Goal: Information Seeking & Learning: Check status

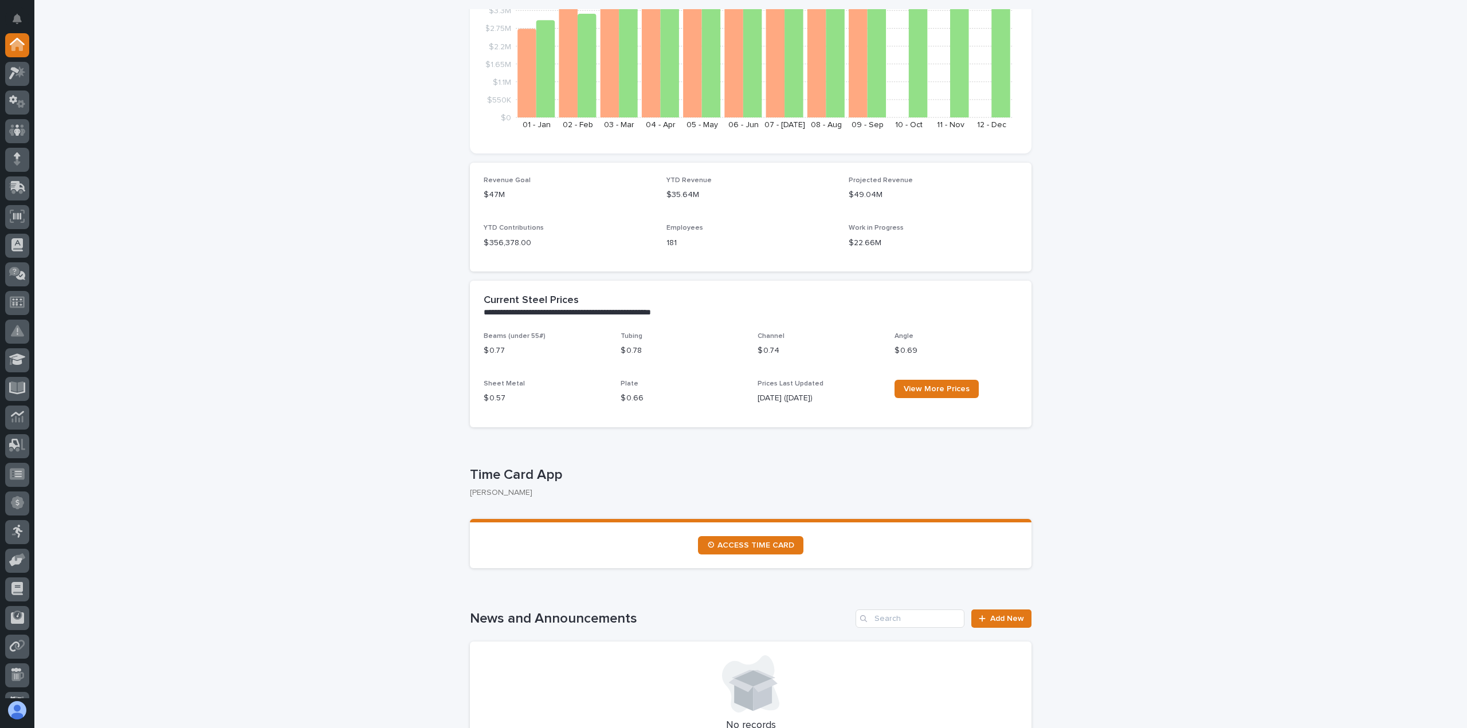
scroll to position [286, 0]
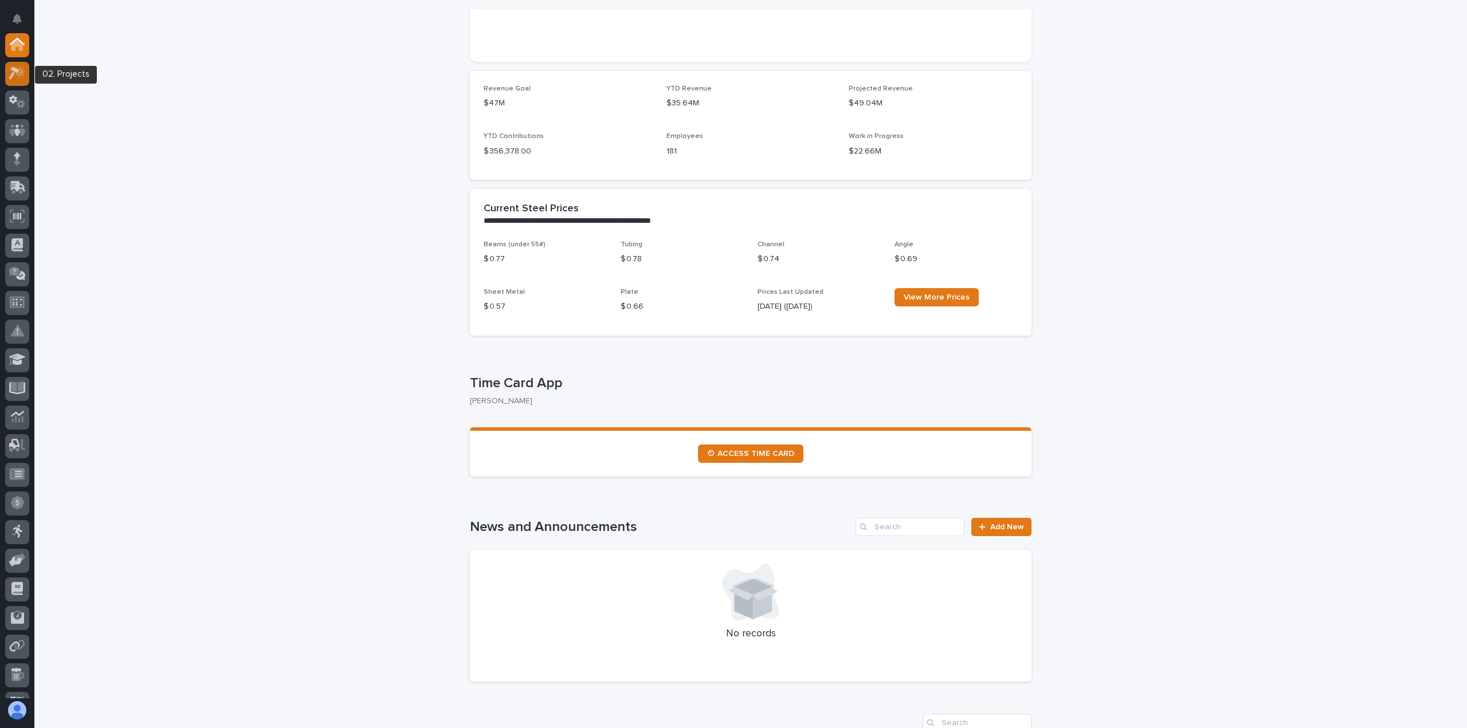
click at [13, 84] on div at bounding box center [17, 74] width 24 height 24
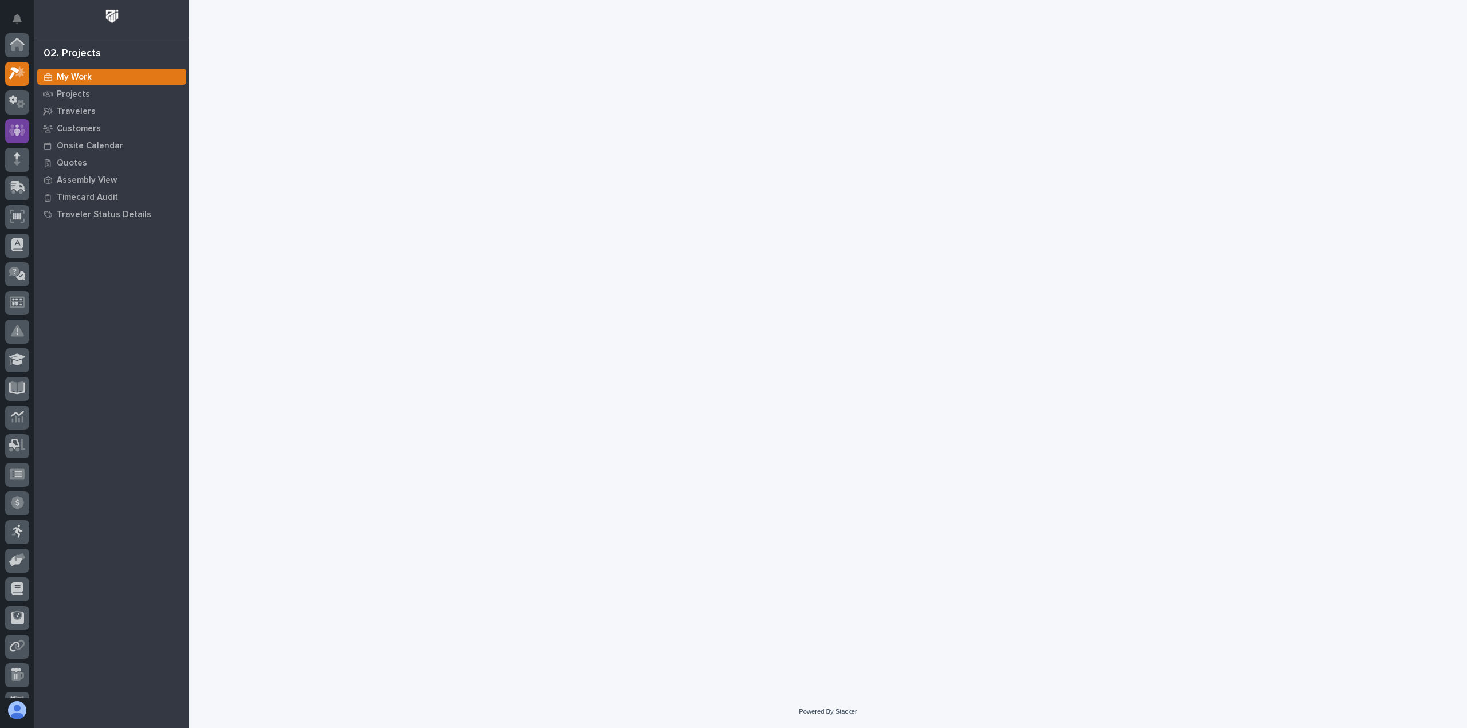
scroll to position [29, 0]
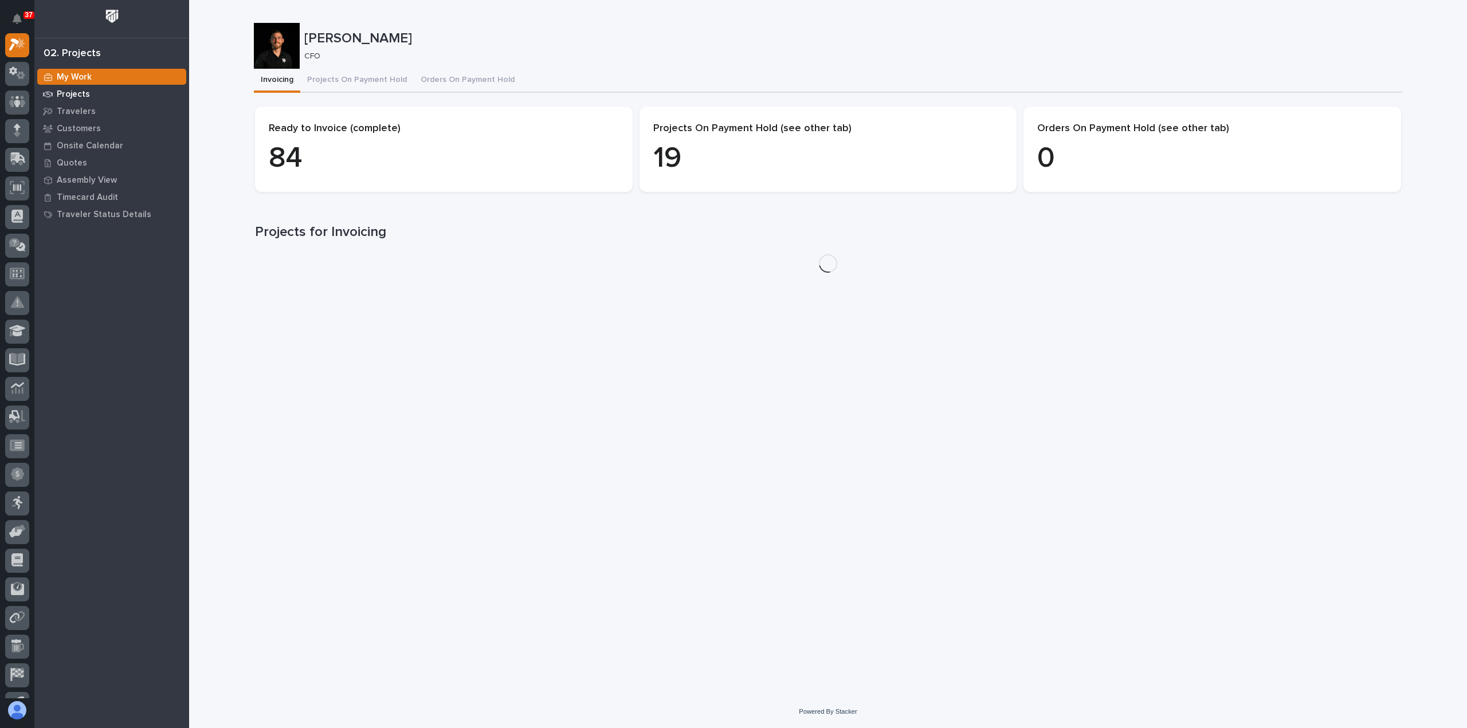
click at [69, 91] on p "Projects" at bounding box center [73, 94] width 33 height 10
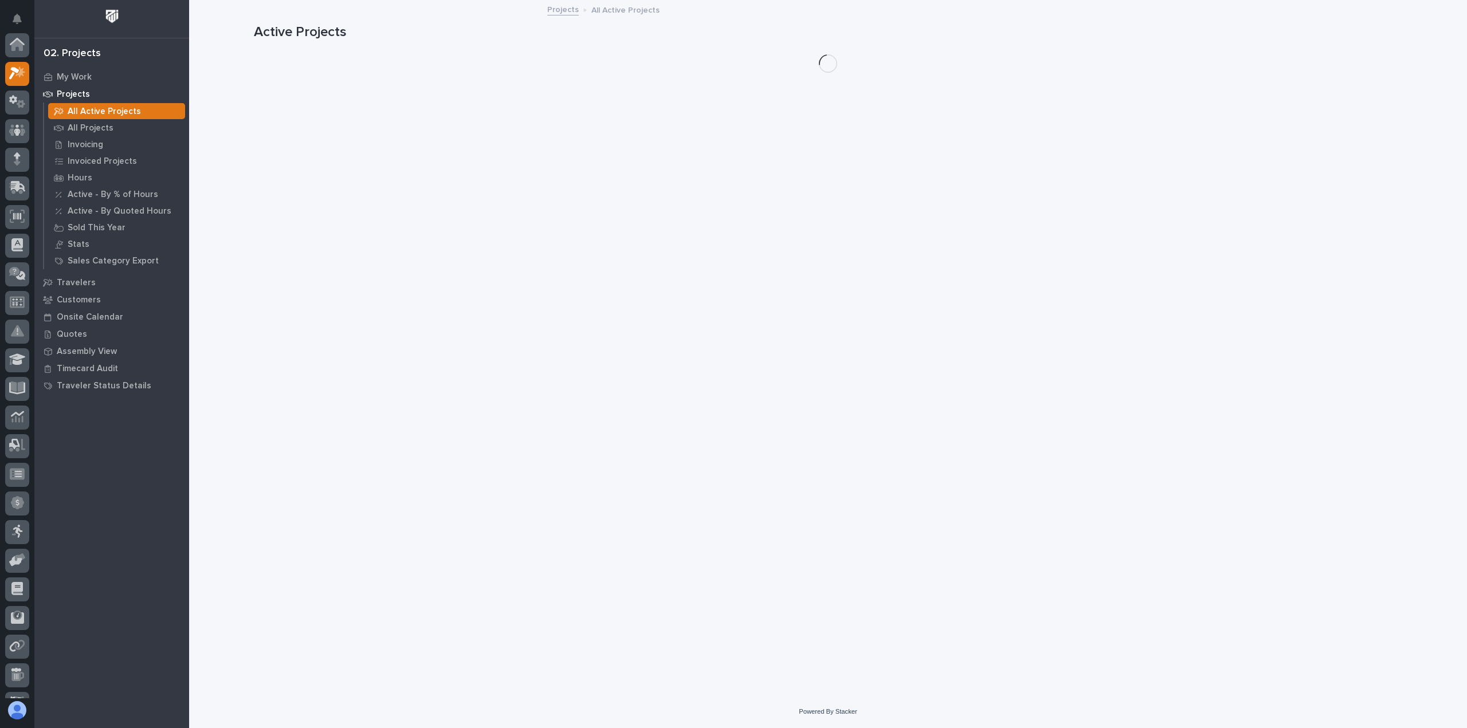
scroll to position [29, 0]
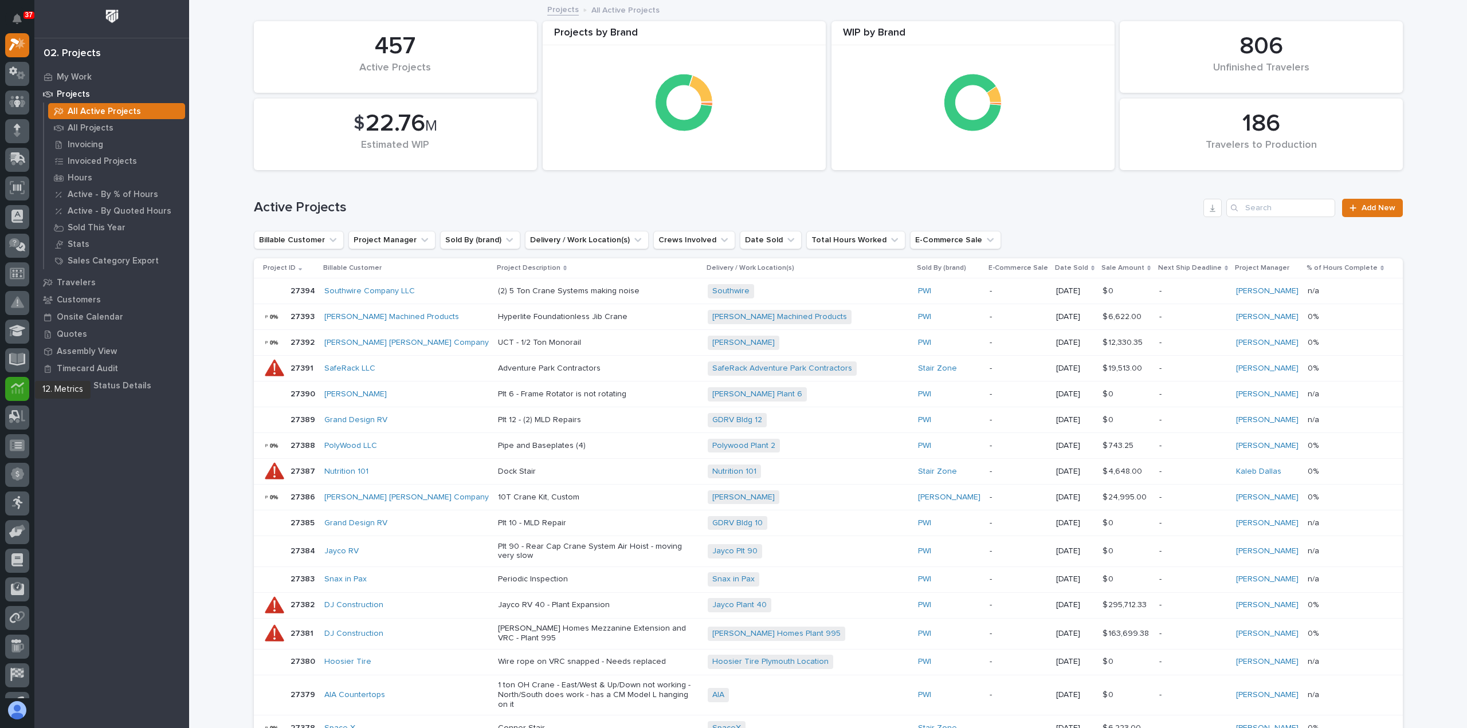
click at [18, 393] on icon at bounding box center [17, 388] width 13 height 13
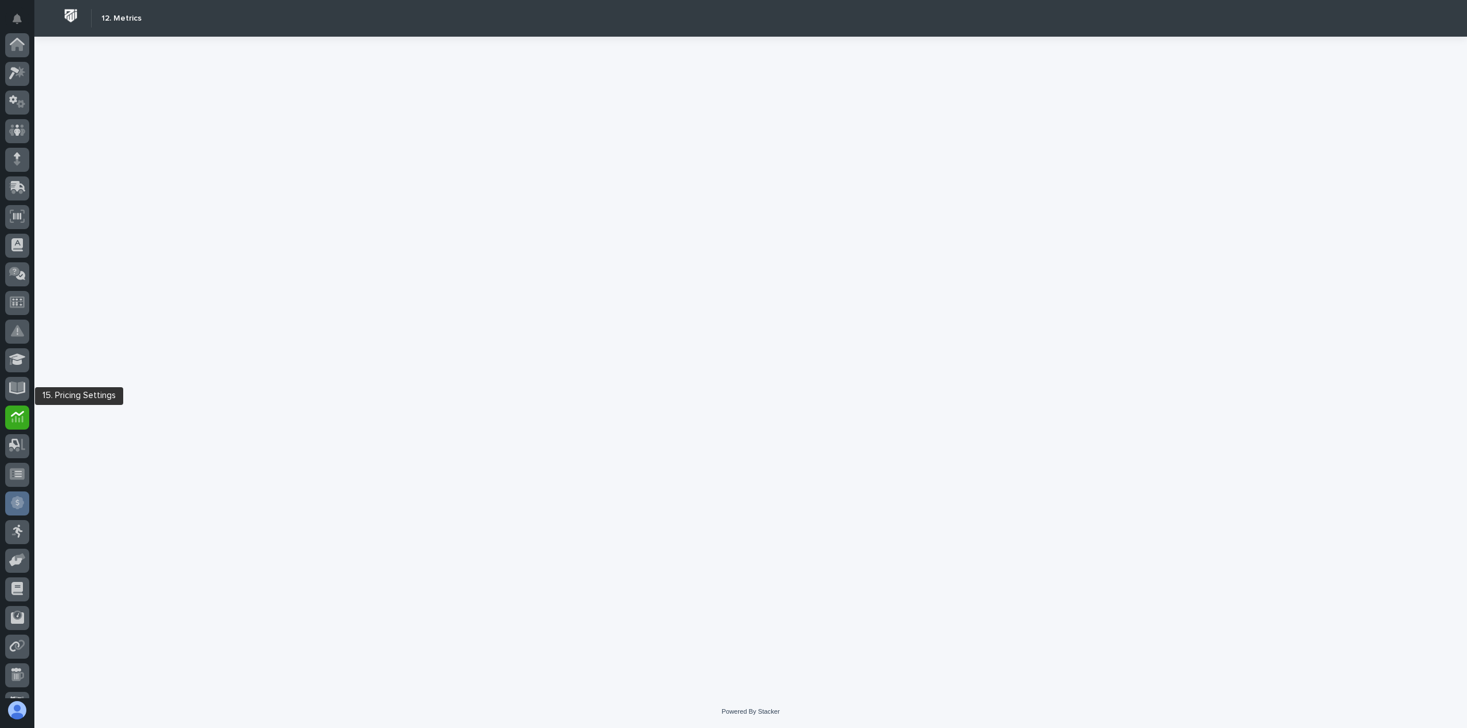
scroll to position [108, 0]
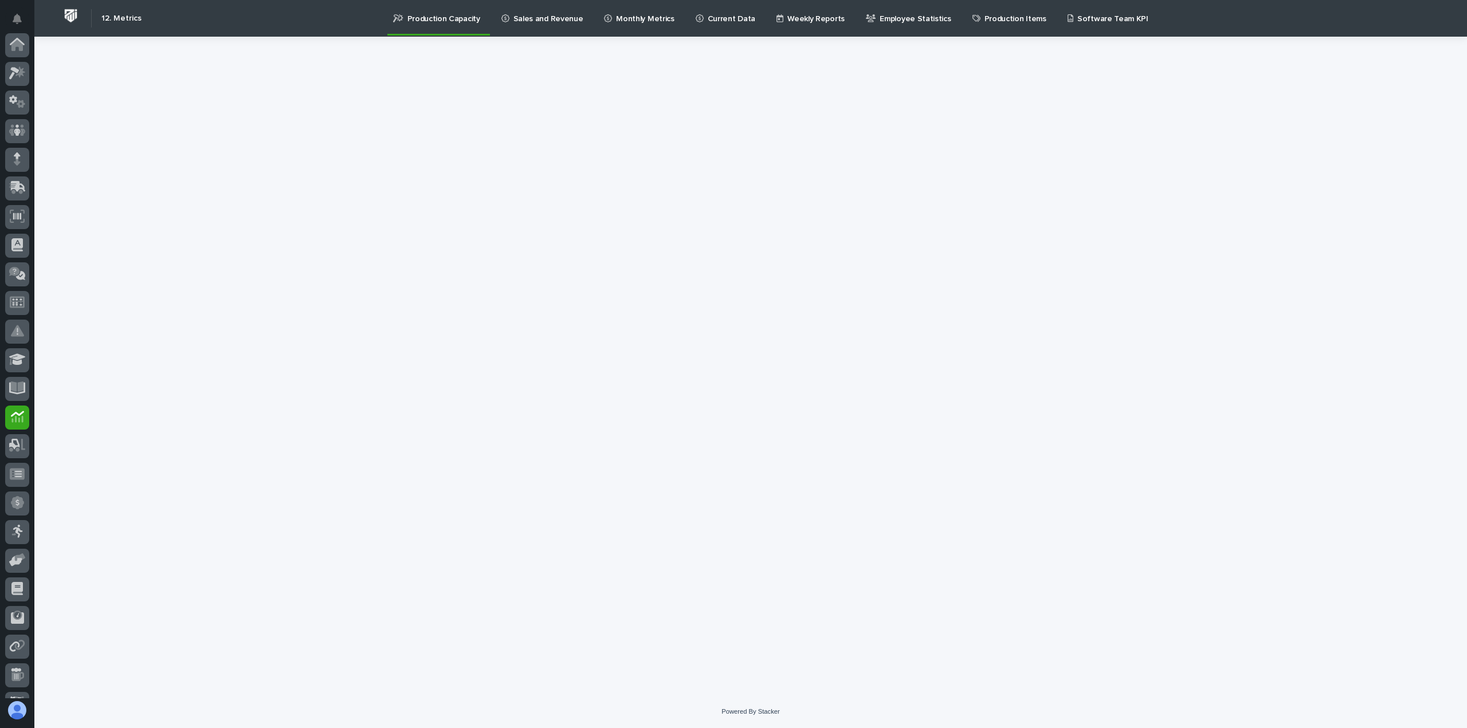
scroll to position [108, 0]
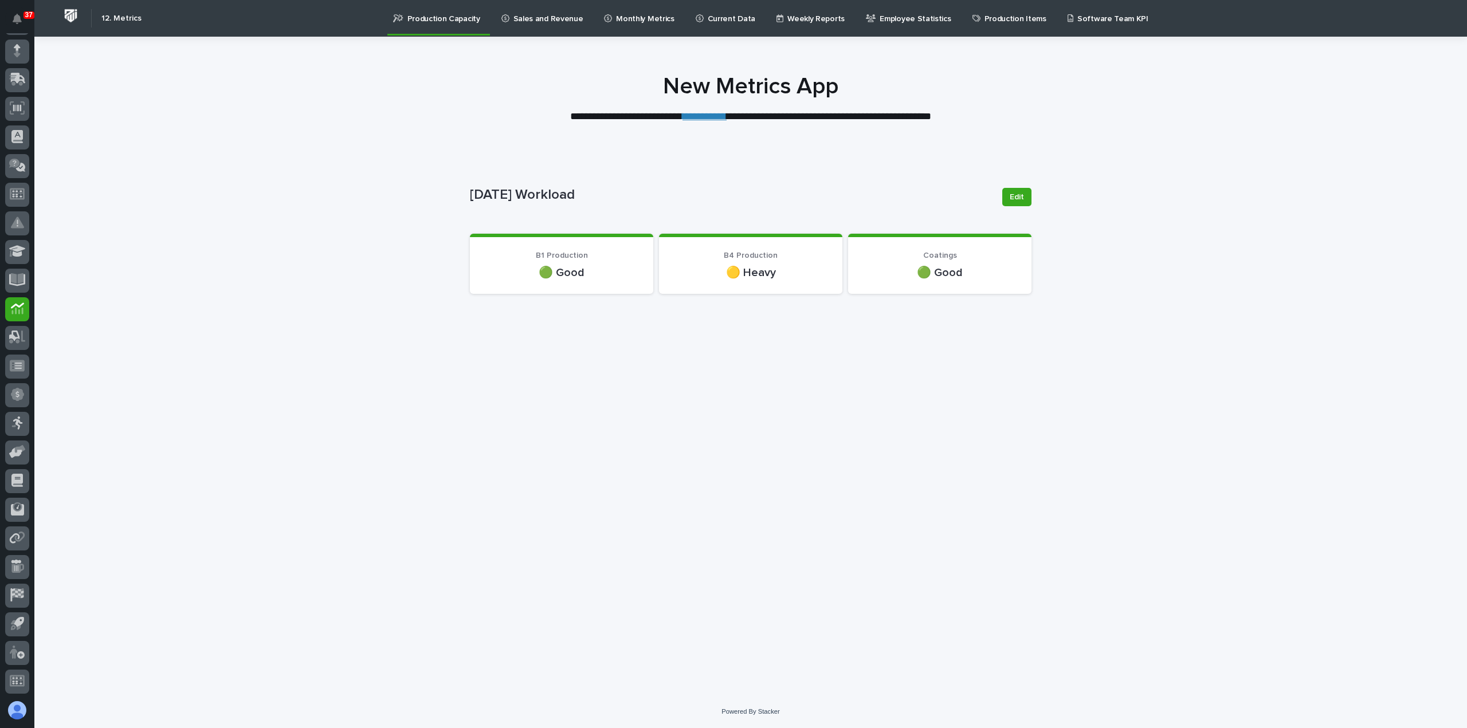
click at [542, 16] on p "Sales and Revenue" at bounding box center [548, 12] width 70 height 24
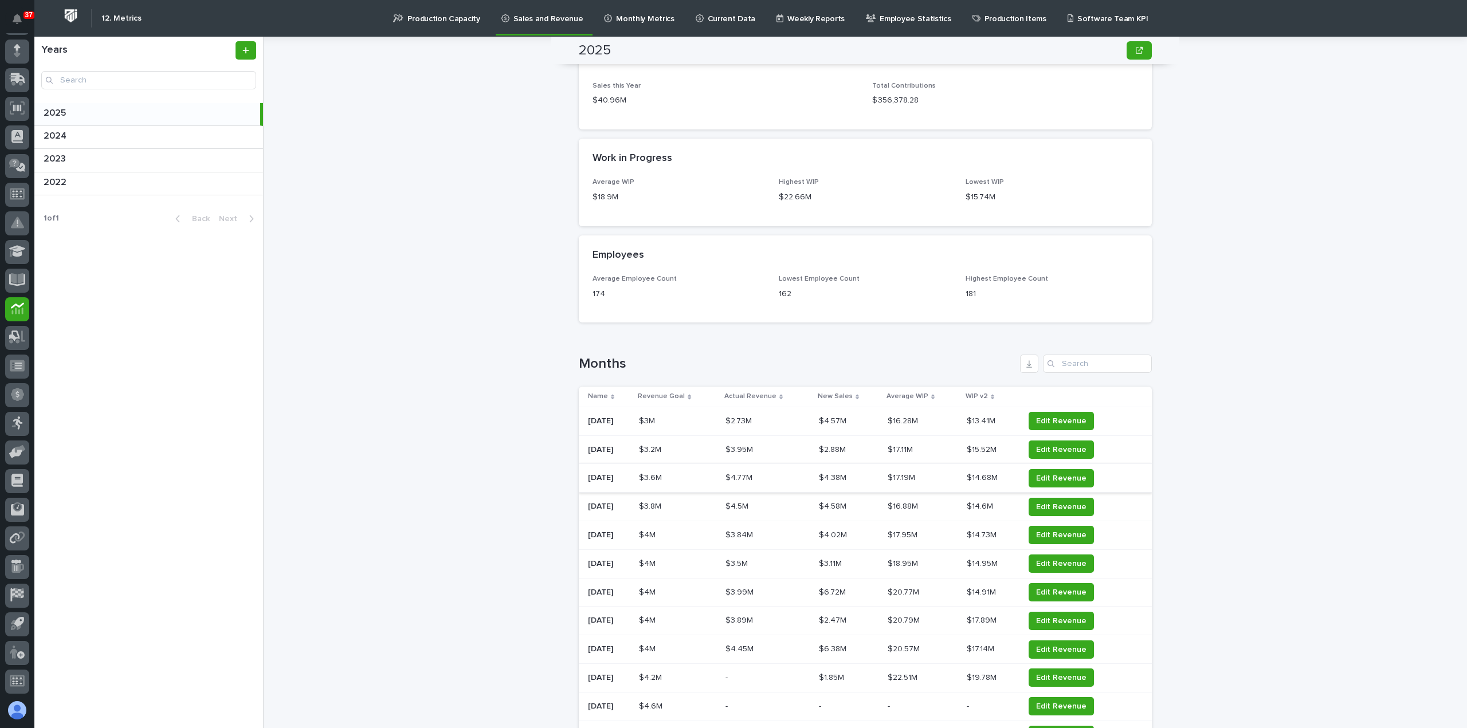
scroll to position [1031, 0]
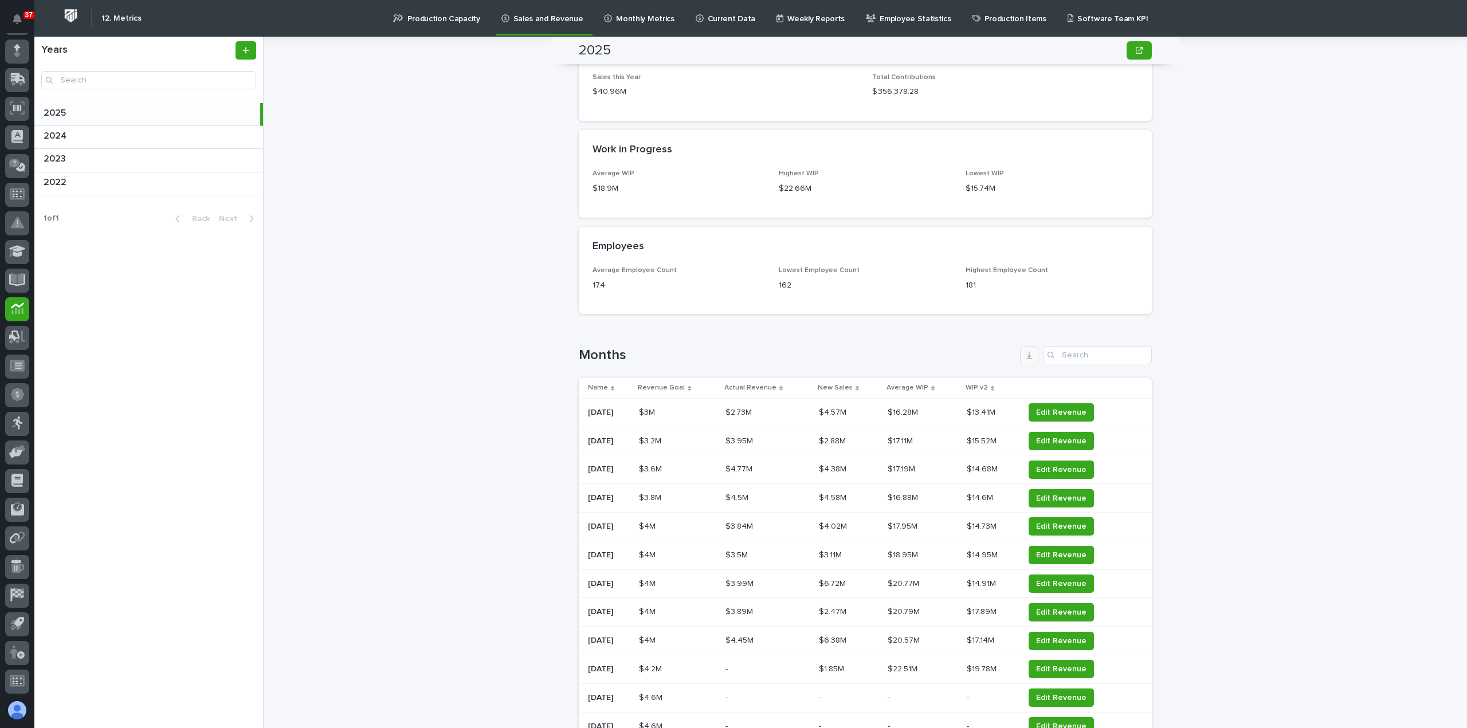
click at [1026, 357] on icon "button" at bounding box center [1029, 355] width 6 height 7
click at [1363, 278] on div "2025 2025 Sorry, there was an error saving your record. Please try again. Pleas…" at bounding box center [871, 382] width 1189 height 691
click at [448, 366] on div "2025 2025 Sorry, there was an error saving your record. Please try again. Pleas…" at bounding box center [871, 382] width 1189 height 691
click at [10, 46] on icon at bounding box center [17, 44] width 15 height 13
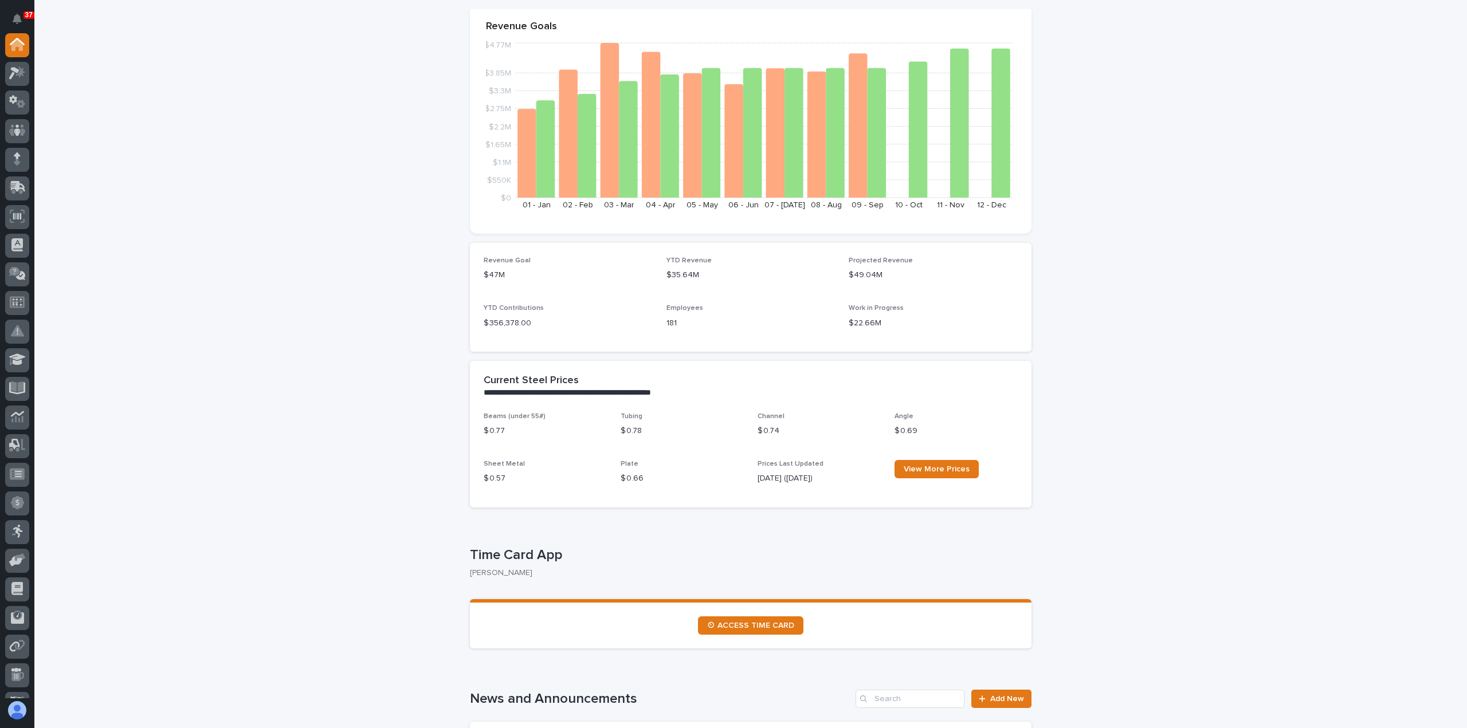
scroll to position [172, 0]
